Goal: Information Seeking & Learning: Learn about a topic

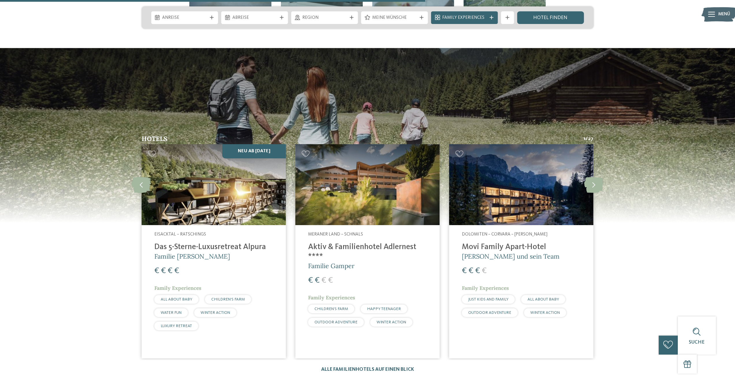
scroll to position [1710, 0]
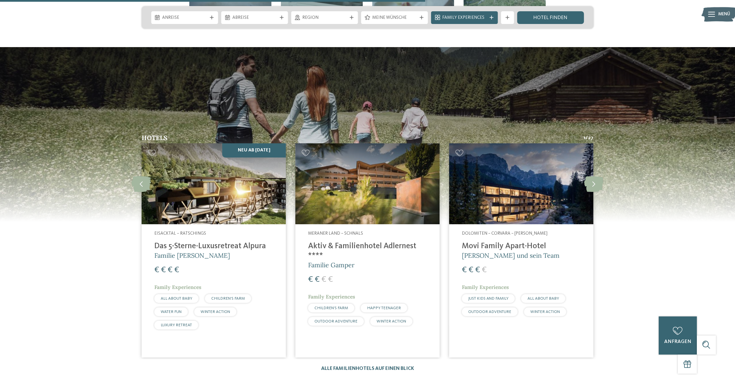
click at [330, 242] on h4 "Aktiv & Familienhotel Adlernest ****" at bounding box center [367, 251] width 119 height 19
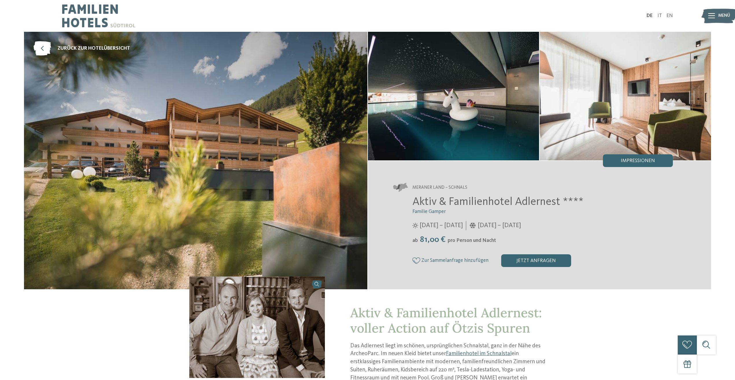
click at [513, 126] on img at bounding box center [453, 96] width 171 height 129
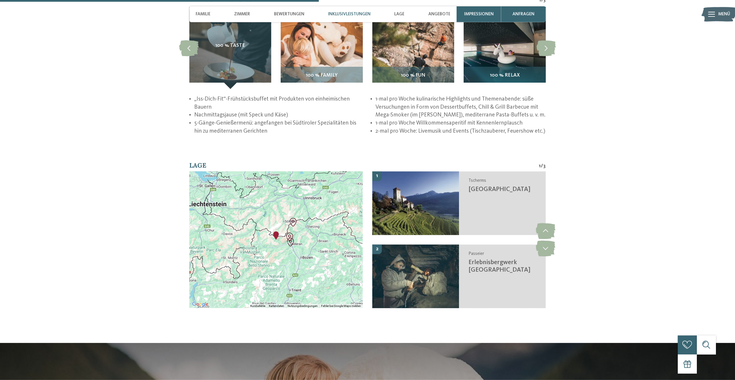
scroll to position [1061, 0]
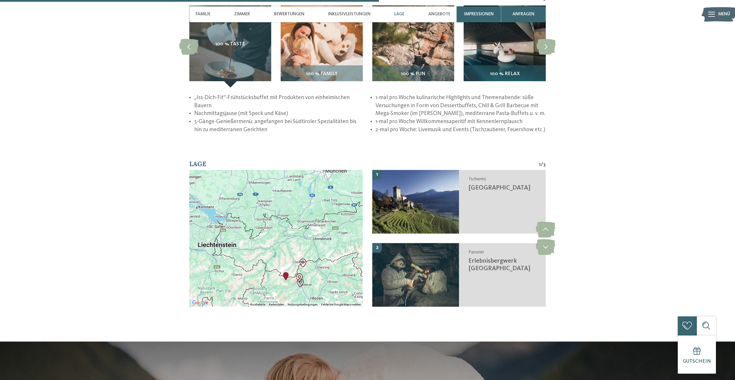
drag, startPoint x: 276, startPoint y: 216, endPoint x: 287, endPoint y: 261, distance: 46.7
click at [287, 261] on div at bounding box center [275, 238] width 173 height 137
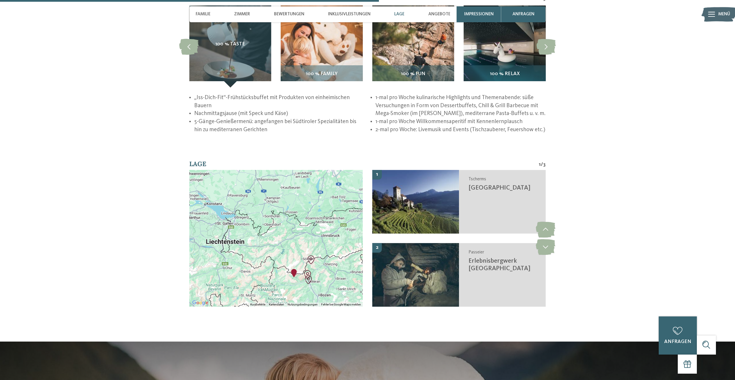
drag, startPoint x: 276, startPoint y: 306, endPoint x: 285, endPoint y: 301, distance: 9.8
click at [285, 301] on div at bounding box center [275, 238] width 173 height 137
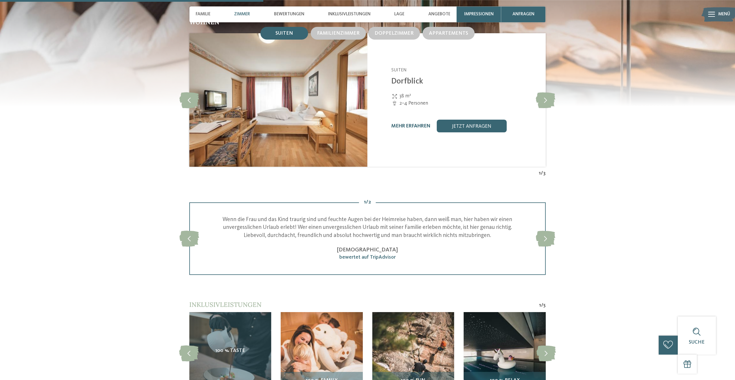
scroll to position [737, 0]
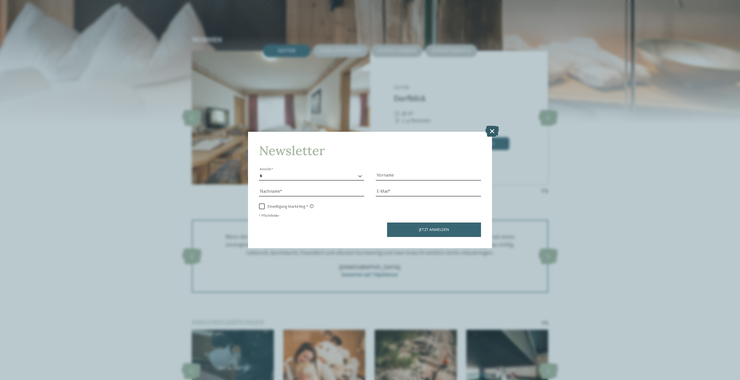
click at [491, 133] on icon at bounding box center [492, 131] width 14 height 11
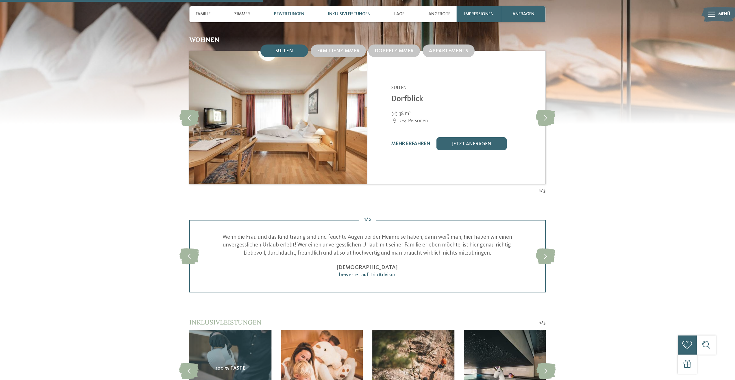
click at [366, 14] on span "Inklusivleistungen" at bounding box center [349, 14] width 42 height 5
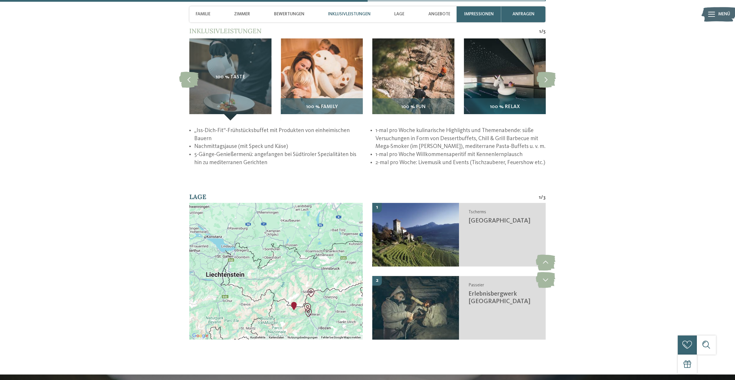
scroll to position [1029, 0]
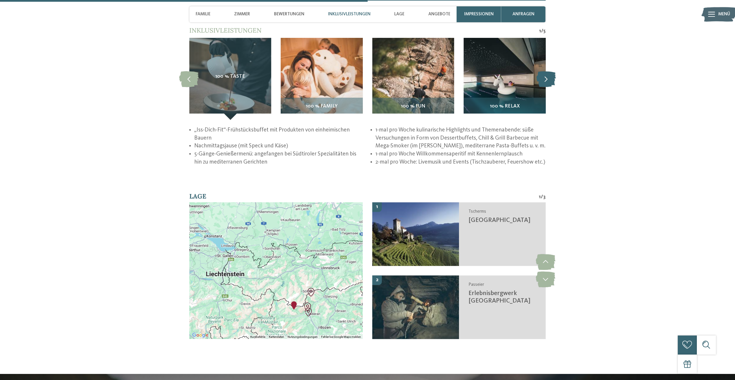
click at [544, 85] on icon at bounding box center [545, 79] width 19 height 16
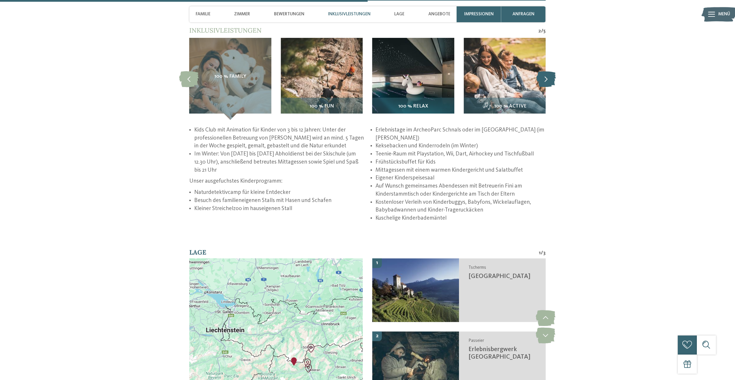
click at [544, 85] on icon at bounding box center [545, 79] width 19 height 16
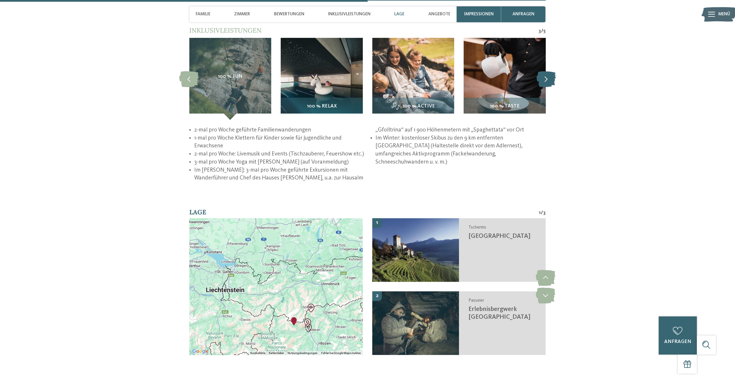
click at [544, 85] on icon at bounding box center [545, 79] width 19 height 16
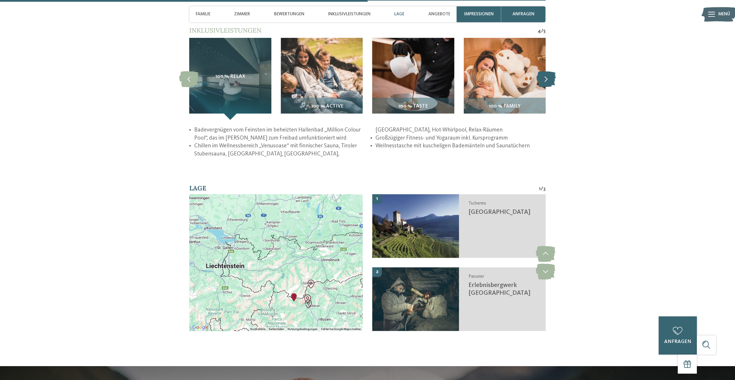
click at [544, 85] on icon at bounding box center [545, 79] width 19 height 16
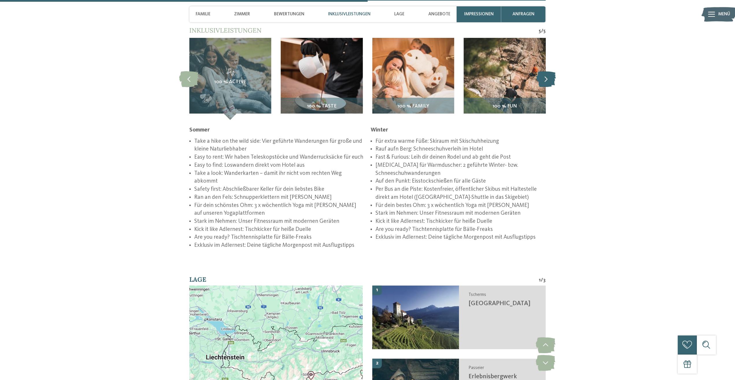
click at [544, 85] on icon at bounding box center [545, 79] width 19 height 16
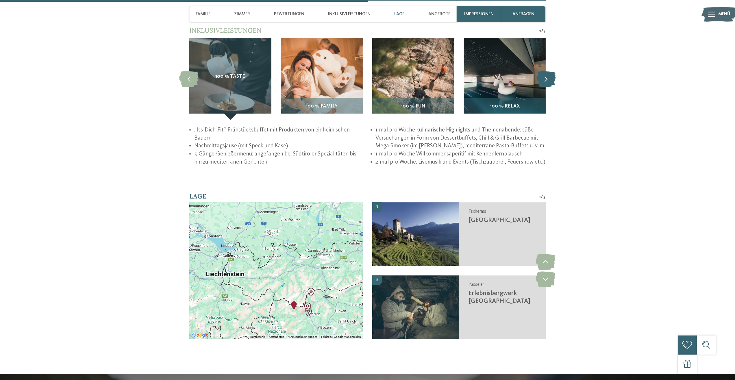
click at [544, 85] on icon at bounding box center [545, 79] width 19 height 16
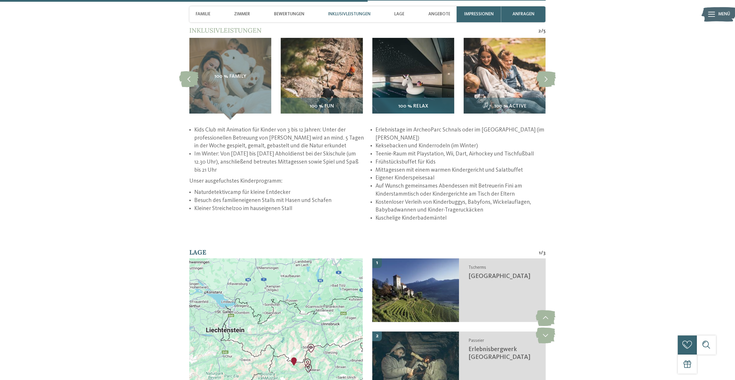
click at [429, 78] on img at bounding box center [413, 79] width 82 height 82
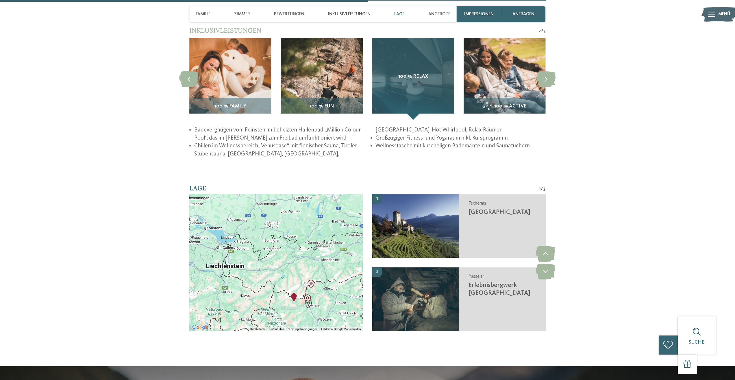
click at [417, 112] on div "100 % Relax" at bounding box center [413, 79] width 82 height 82
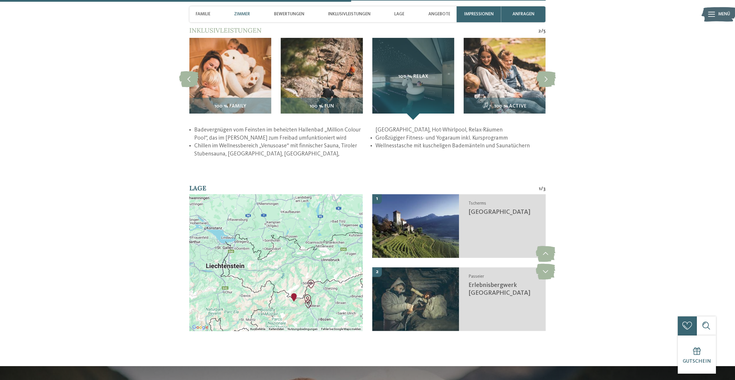
scroll to position [822, 0]
